Goal: Transaction & Acquisition: Subscribe to service/newsletter

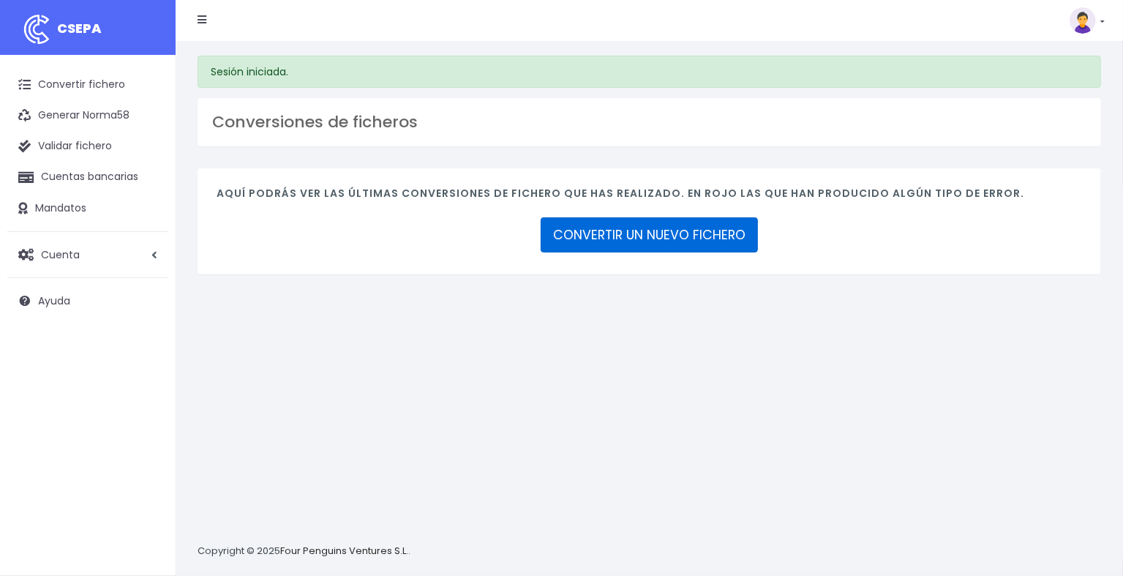
click at [598, 228] on link "CONVERTIR UN NUEVO FICHERO" at bounding box center [649, 234] width 217 height 35
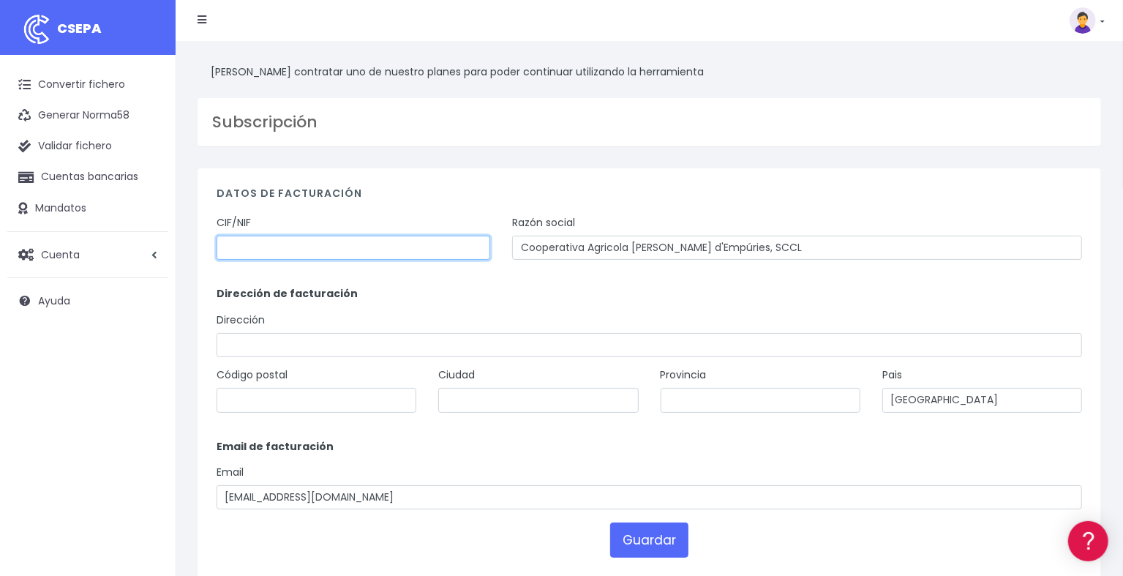
click at [426, 249] on input "text" at bounding box center [354, 248] width 274 height 25
click at [107, 110] on link "Generar Norma58" at bounding box center [87, 115] width 161 height 31
click at [348, 256] on input "text" at bounding box center [354, 248] width 274 height 25
type input "F17008848"
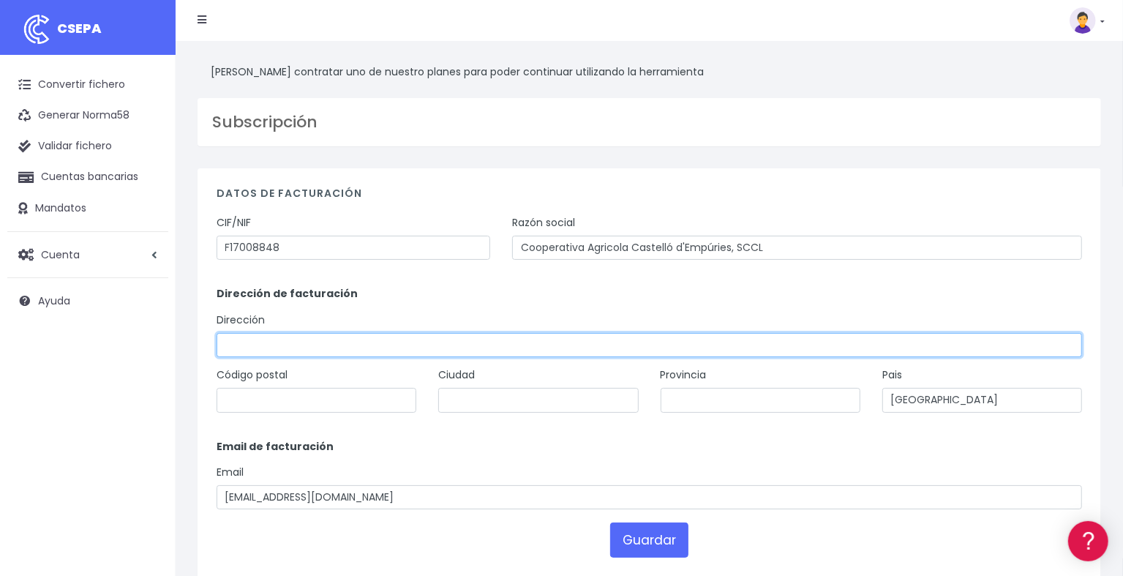
click at [326, 348] on input "text" at bounding box center [650, 345] width 866 height 25
type input "Camí Vell a Fortià, s/n"
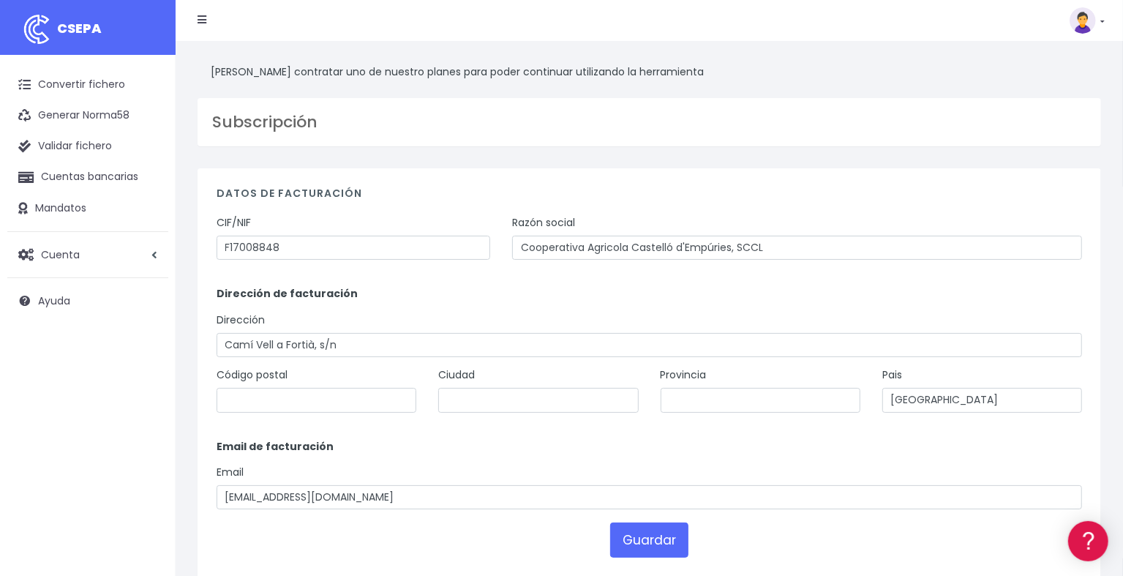
type input "17486"
type input "Castelló d'Empúries"
type input "[GEOGRAPHIC_DATA]"
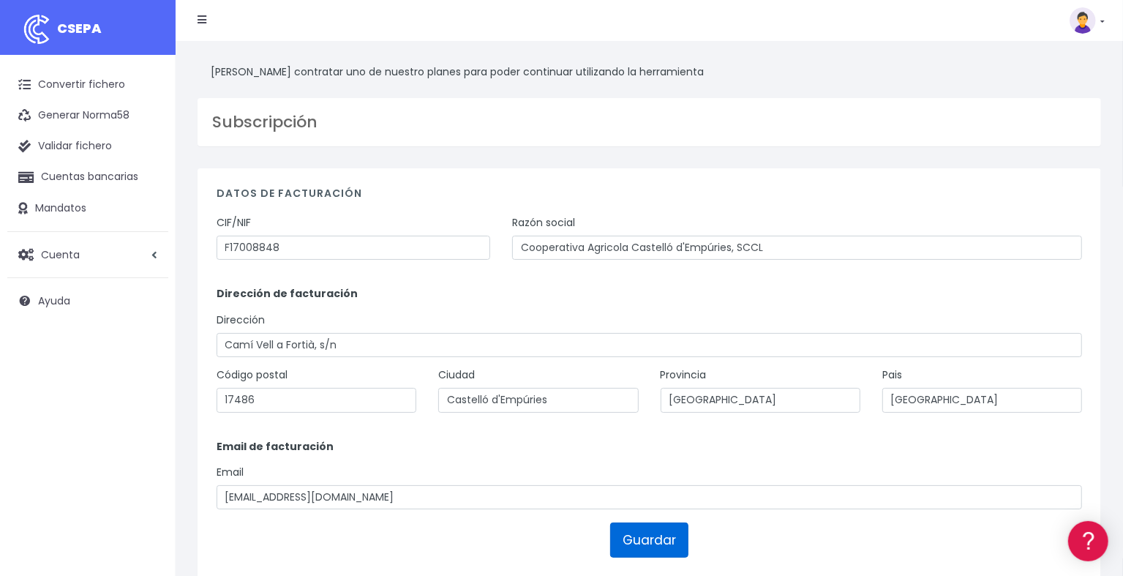
click at [638, 542] on button "Guardar" at bounding box center [649, 540] width 78 height 35
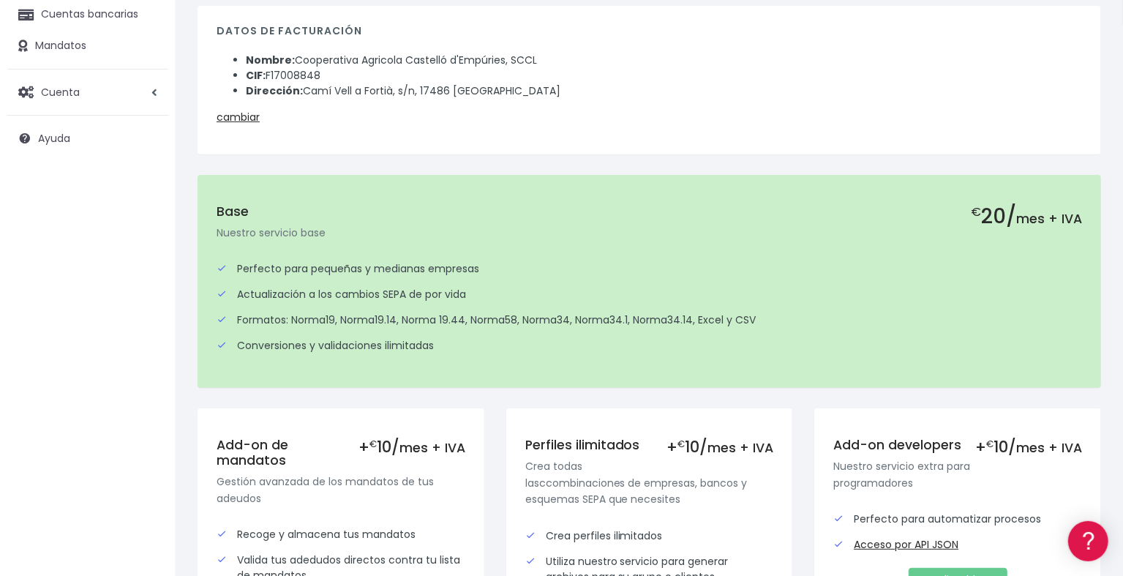
scroll to position [411, 0]
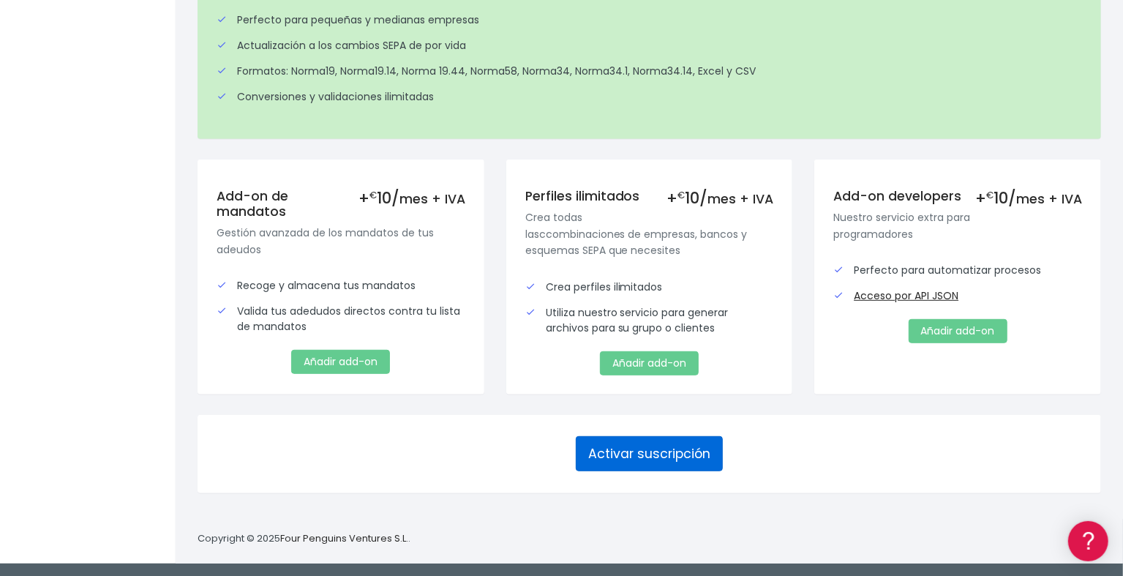
click at [631, 444] on button "Activar suscripción" at bounding box center [649, 453] width 147 height 35
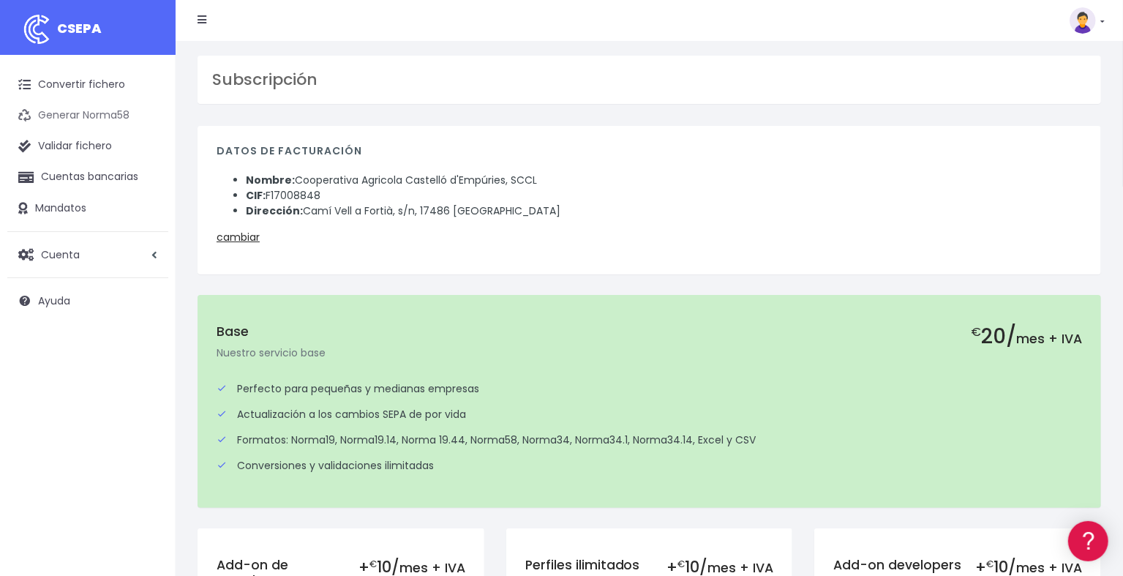
click at [113, 105] on link "Generar Norma58" at bounding box center [87, 115] width 161 height 31
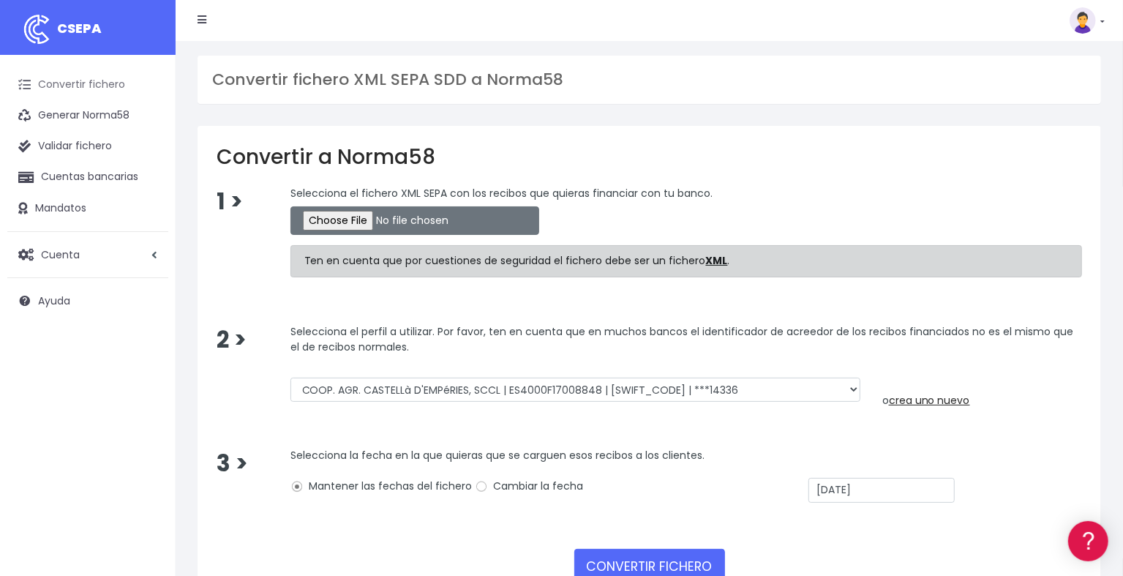
click at [65, 82] on link "Convertir fichero" at bounding box center [87, 85] width 161 height 31
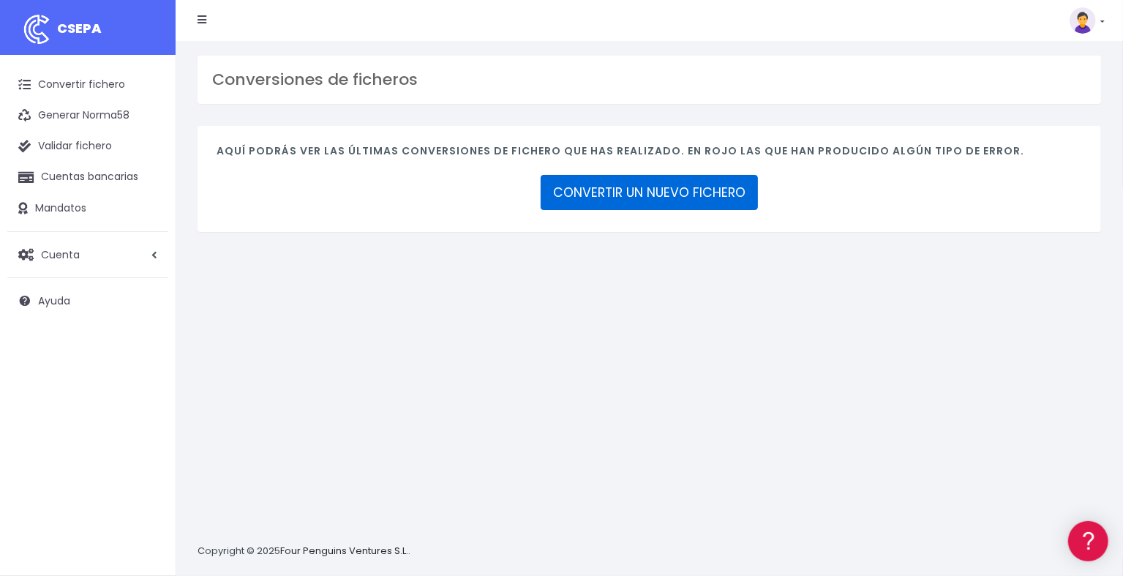
click at [615, 182] on link "CONVERTIR UN NUEVO FICHERO" at bounding box center [649, 192] width 217 height 35
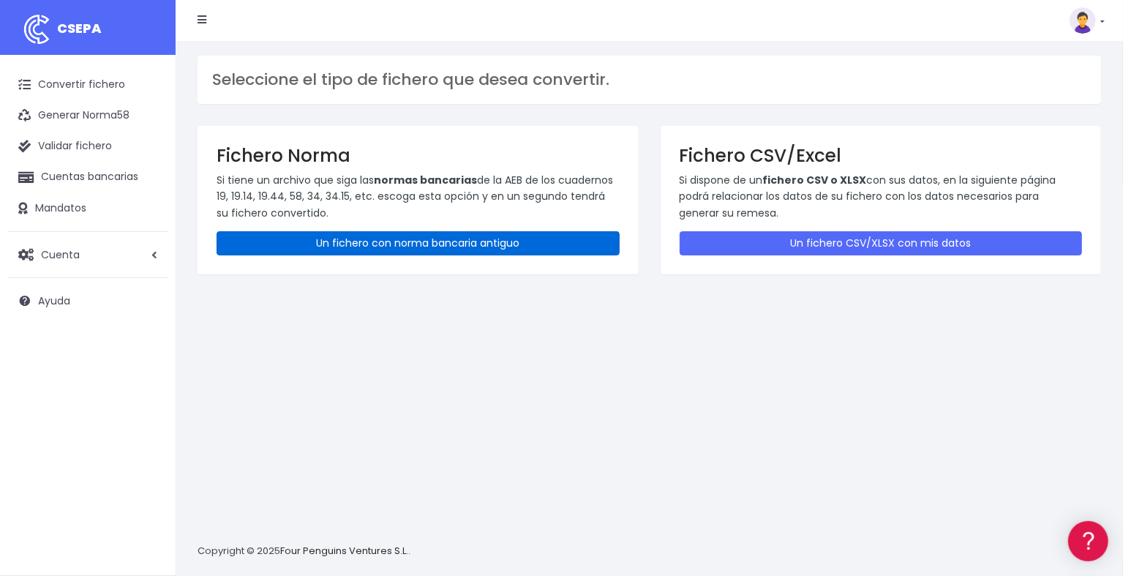
click at [422, 242] on link "Un fichero con norma bancaria antiguo" at bounding box center [418, 243] width 403 height 24
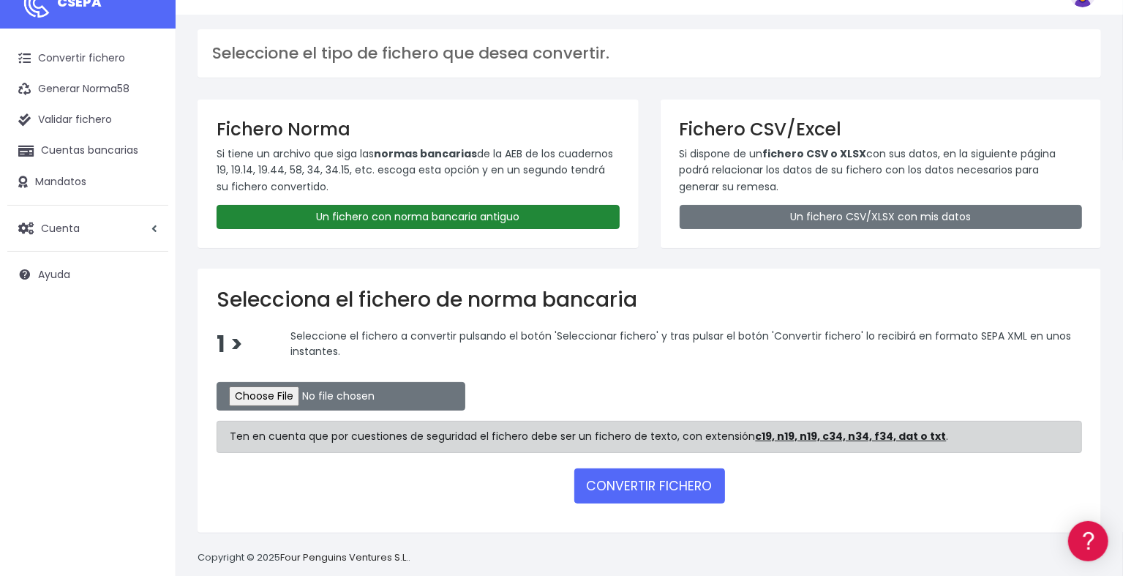
scroll to position [45, 0]
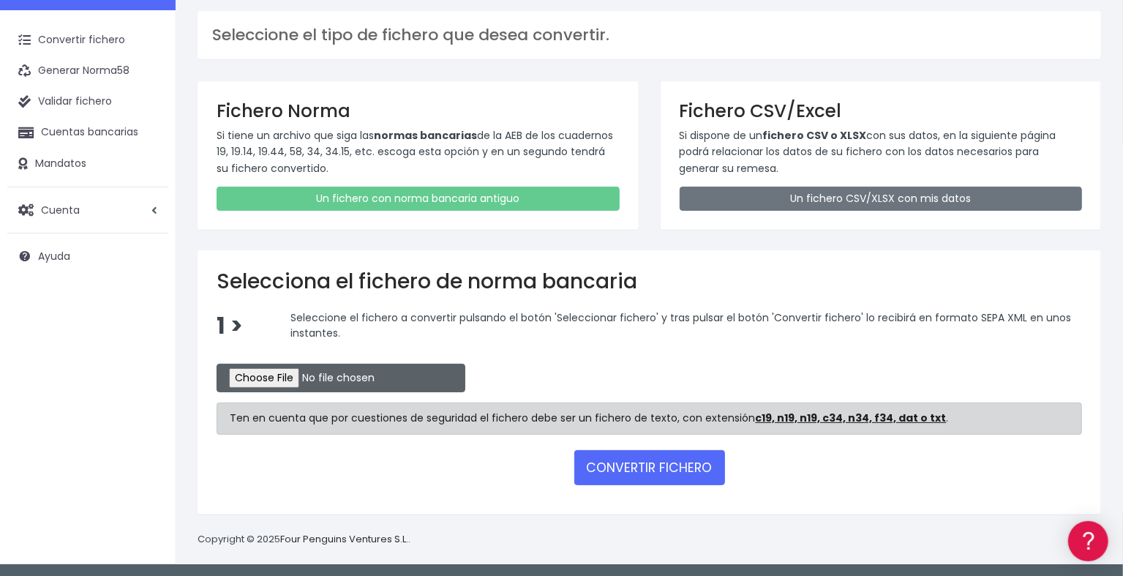
click at [303, 383] on input "file" at bounding box center [341, 378] width 249 height 29
type input "C:\fakepath\1000011.N19"
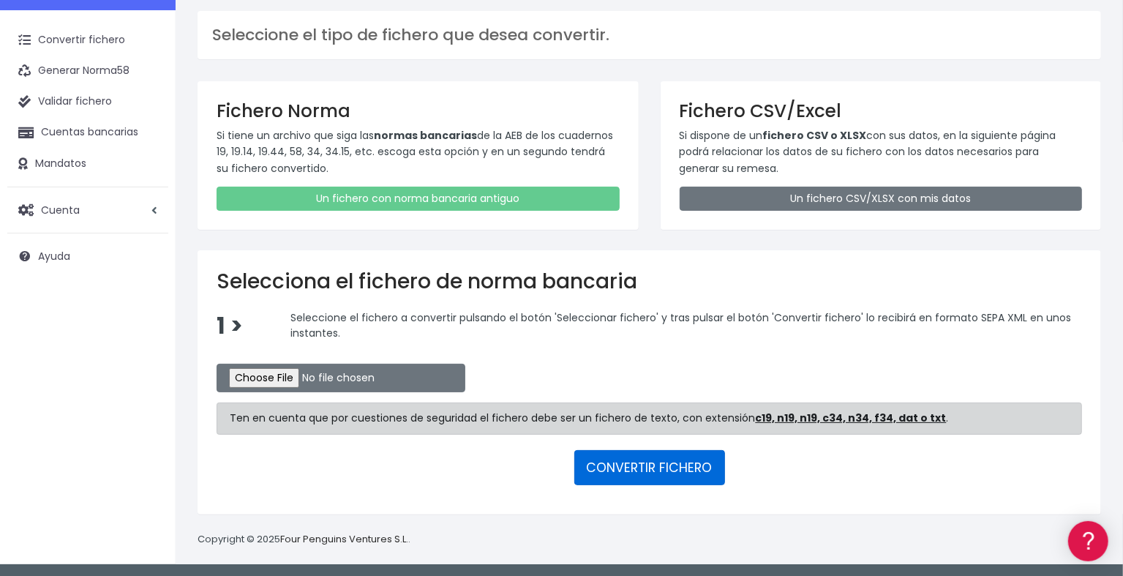
click at [662, 463] on button "CONVERTIR FICHERO" at bounding box center [650, 467] width 151 height 35
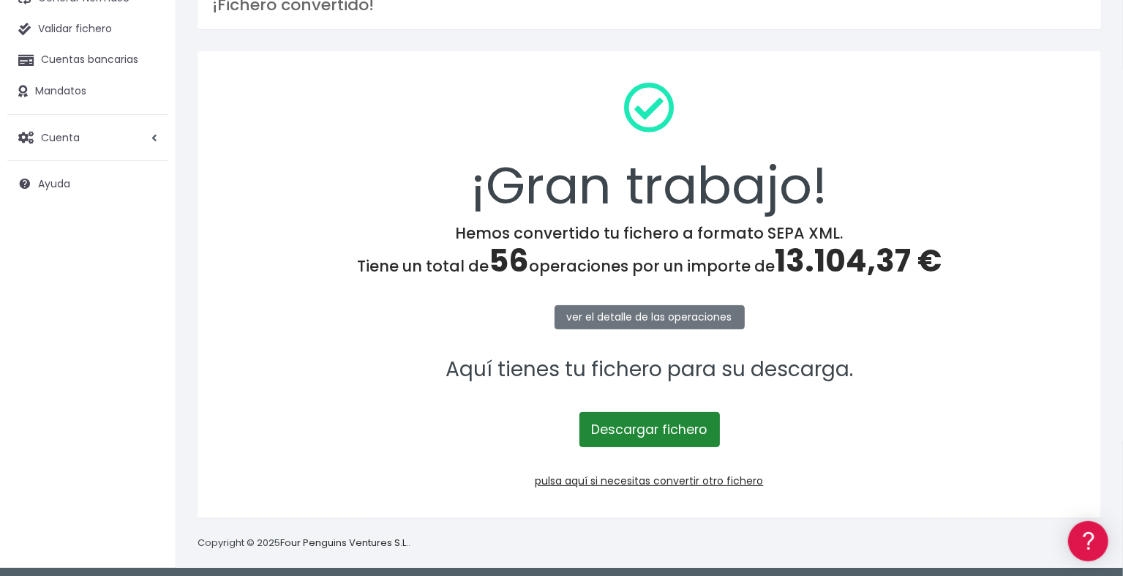
scroll to position [122, 0]
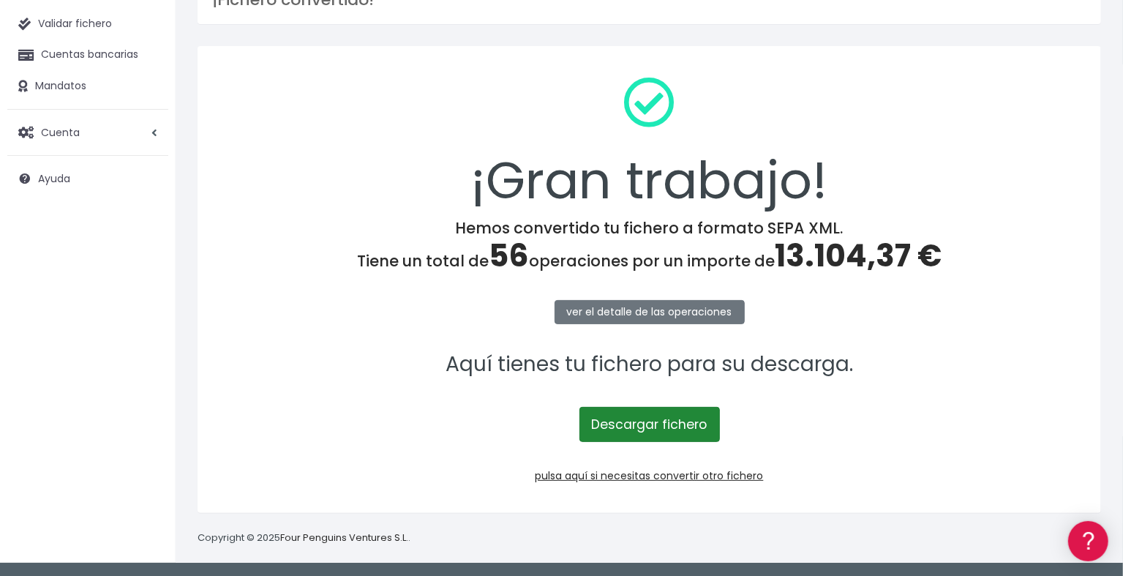
click at [627, 414] on link "Descargar fichero" at bounding box center [650, 424] width 141 height 35
